Goal: Task Accomplishment & Management: Use online tool/utility

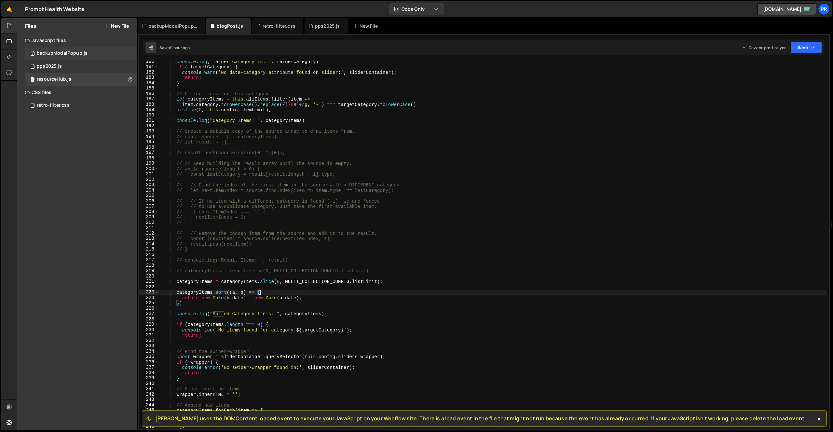
scroll to position [964, 0]
click at [119, 27] on button "New File" at bounding box center [117, 25] width 24 height 5
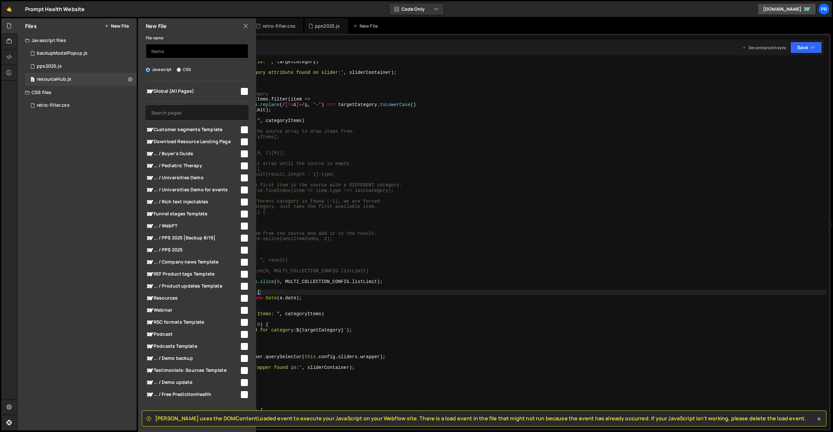
click at [185, 46] on input "text" at bounding box center [197, 51] width 103 height 14
click at [198, 418] on span "[PERSON_NAME] uses the DOMContentLoaded event to execute your JavaScript on you…" at bounding box center [480, 418] width 651 height 7
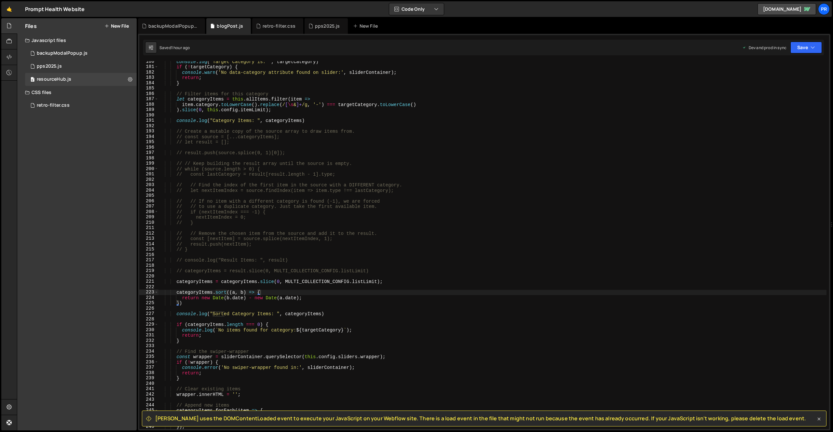
click at [819, 418] on icon at bounding box center [819, 419] width 7 height 7
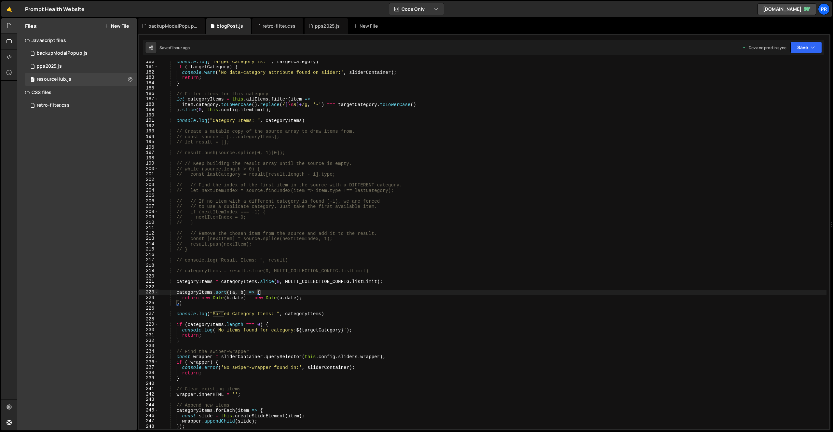
click at [111, 28] on button "New File" at bounding box center [117, 25] width 24 height 5
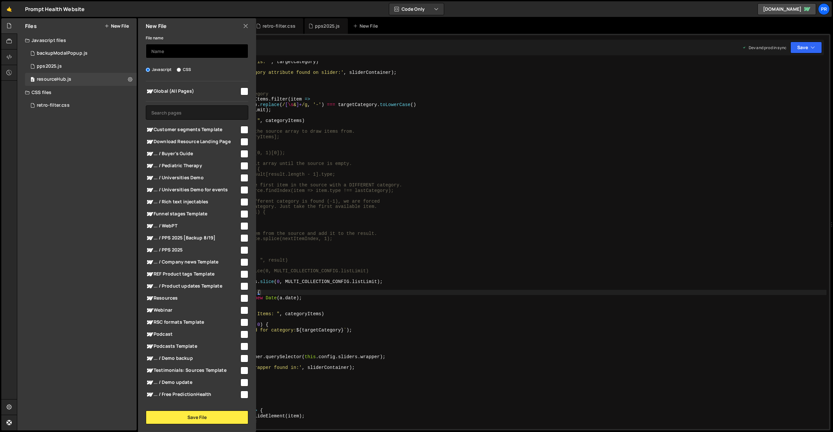
click at [172, 50] on input "text" at bounding box center [197, 51] width 103 height 14
type input "modal"
click at [211, 414] on button "Save File" at bounding box center [197, 418] width 103 height 14
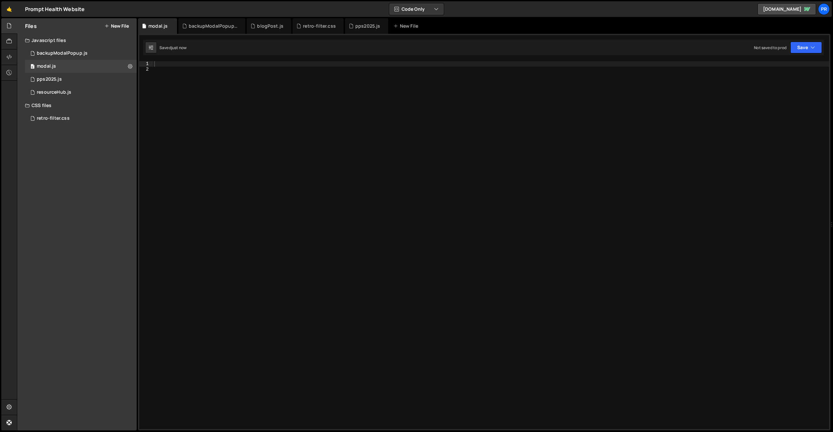
click at [176, 64] on div at bounding box center [491, 250] width 677 height 379
paste textarea "});"
type textarea "});"
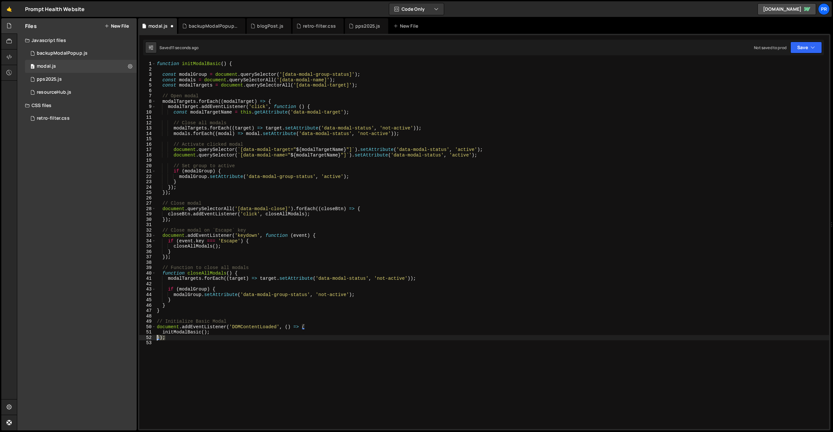
drag, startPoint x: 176, startPoint y: 338, endPoint x: 136, endPoint y: 337, distance: 39.4
click at [136, 337] on div "Files New File Javascript files 0 backupModalPopup.js 0 0 modal.js 0 0 pps2025.…" at bounding box center [425, 224] width 817 height 413
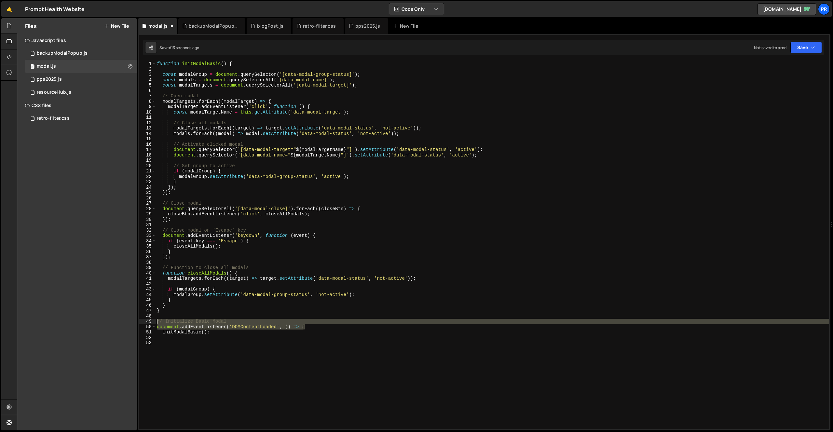
drag, startPoint x: 314, startPoint y: 326, endPoint x: 147, endPoint y: 321, distance: 167.8
click at [147, 321] on div "1 2 3 4 5 6 7 8 9 10 11 12 13 14 15 16 17 18 19 20 21 22 23 24 25 26 27 28 29 3…" at bounding box center [484, 245] width 690 height 368
type textarea "// Initialize Basic Modal document.addEventListener('DOMContentLoaded', () => {"
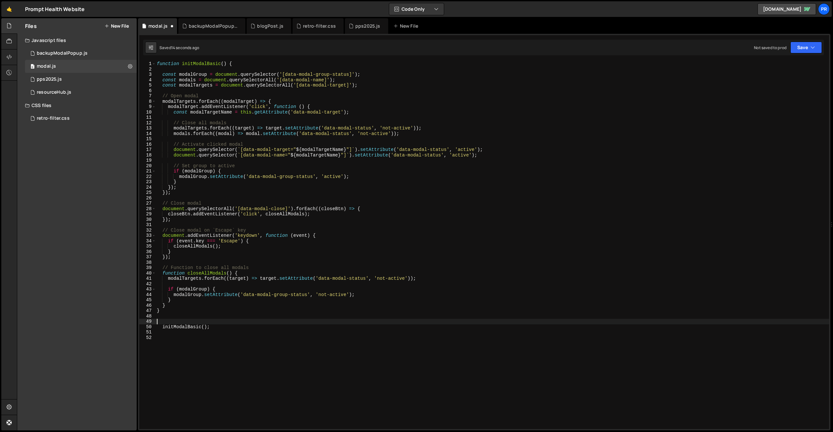
click at [162, 327] on div "function initModalBasic ( ) { const modalGroup = document . querySelector ( '[d…" at bounding box center [493, 250] width 674 height 379
type textarea "initModalBasic();"
click at [128, 65] on icon at bounding box center [130, 66] width 5 height 6
click at [12, 58] on div at bounding box center [9, 57] width 16 height 16
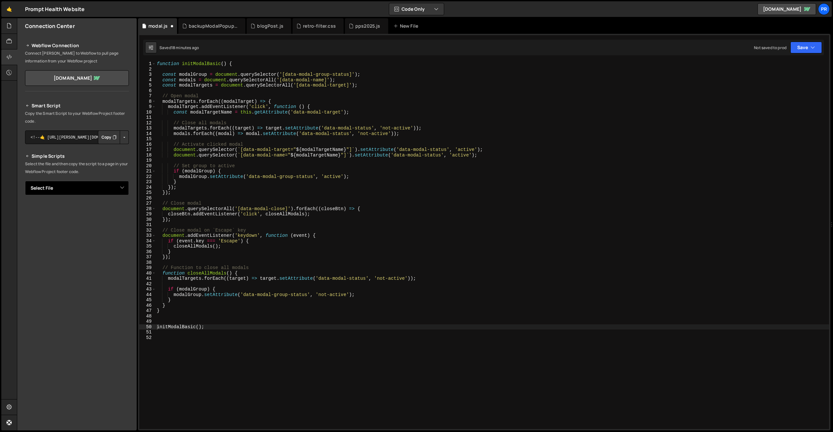
click at [120, 184] on select "Select File backupModalPopup.js pps2025.js resourceHub.js retro-filter.css moda…" at bounding box center [77, 188] width 104 height 14
select select "46324"
click at [25, 181] on select "Select File backupModalPopup.js pps2025.js resourceHub.js retro-filter.css moda…" at bounding box center [77, 188] width 104 height 14
click at [109, 208] on button "Copy" at bounding box center [109, 210] width 22 height 14
click at [801, 45] on button "Save" at bounding box center [807, 48] width 32 height 12
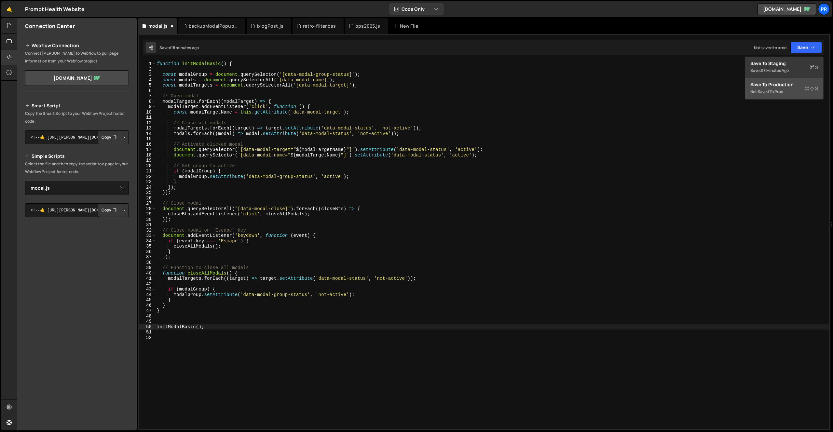
click at [786, 85] on div "Save to Production S" at bounding box center [785, 84] width 68 height 7
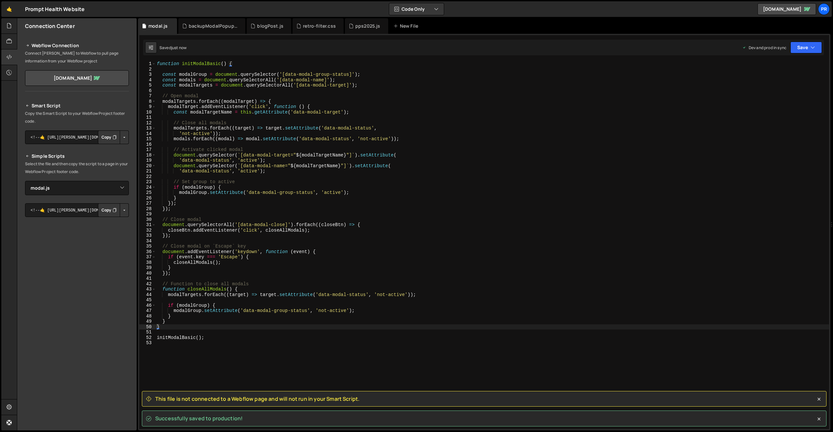
click at [109, 212] on button "Copy" at bounding box center [109, 210] width 22 height 14
